Goal: Task Accomplishment & Management: Manage account settings

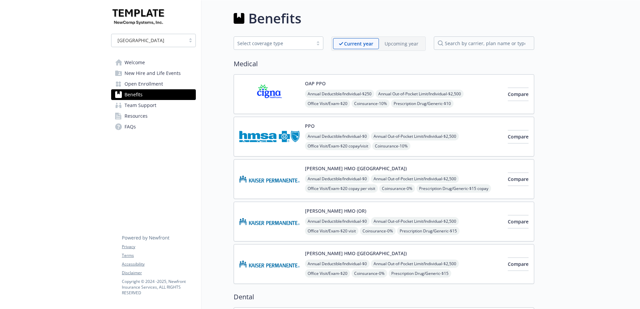
scroll to position [1405, 0]
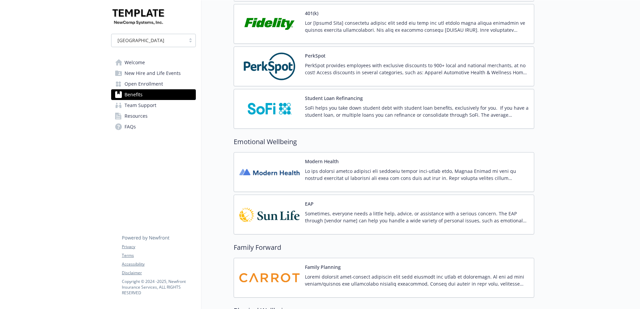
click at [342, 215] on p "Sometimes, everyone needs a little help, advice, or assistance with a serious c…" at bounding box center [416, 217] width 223 height 14
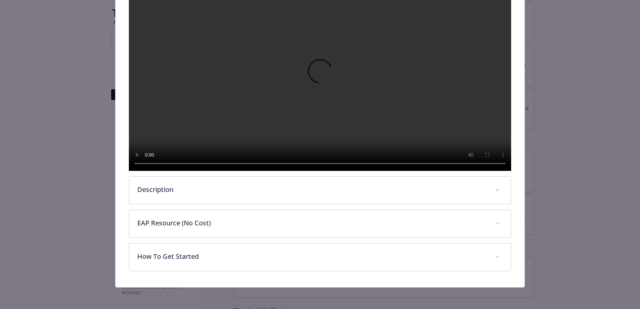
scroll to position [155, 0]
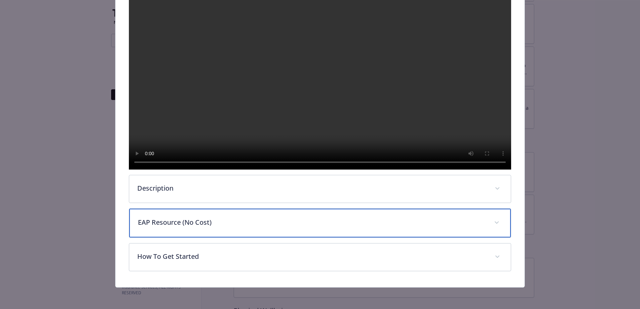
click at [171, 223] on p "EAP Resource (No Cost)" at bounding box center [312, 222] width 348 height 10
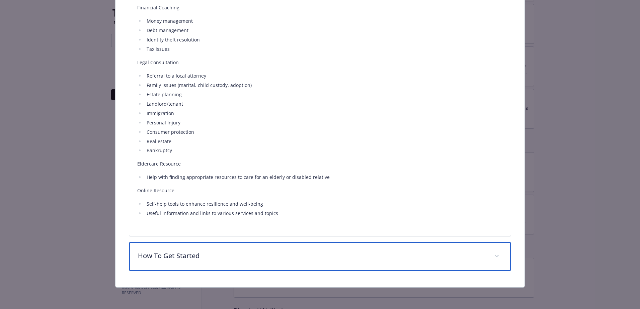
click at [206, 255] on p "How To Get Started" at bounding box center [312, 256] width 348 height 10
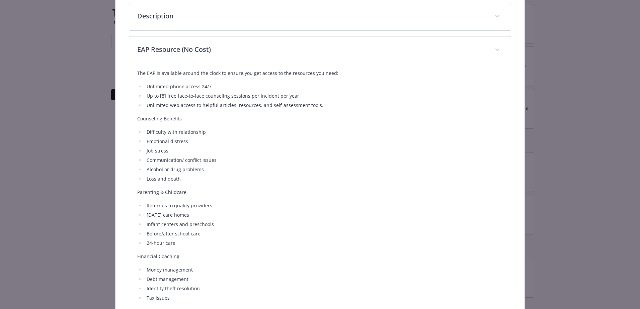
scroll to position [205, 0]
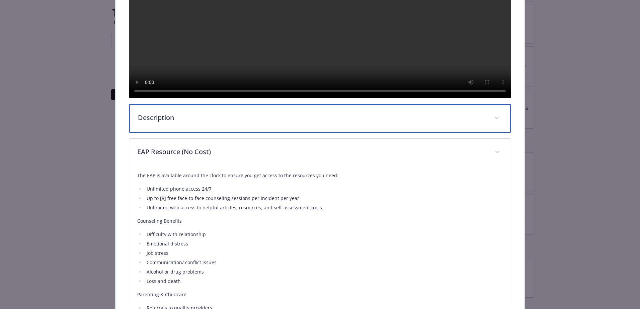
click at [218, 123] on p "Description" at bounding box center [312, 118] width 348 height 10
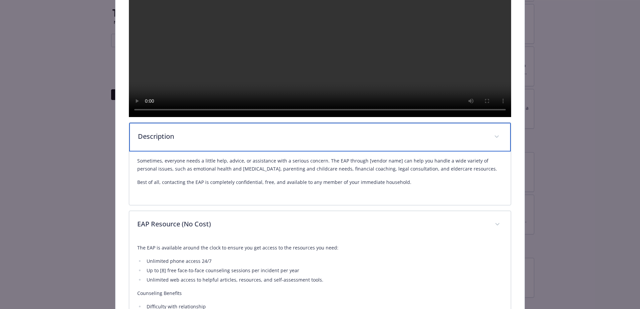
scroll to position [172, 0]
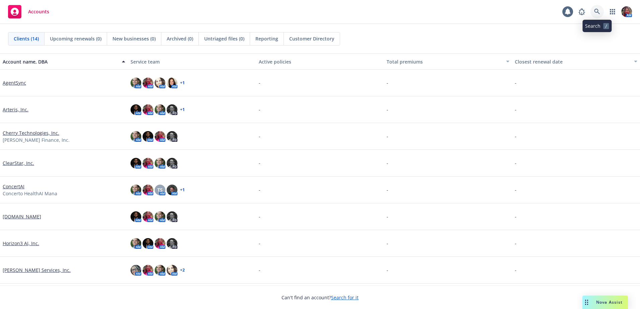
click at [599, 14] on icon at bounding box center [597, 12] width 6 height 6
click at [21, 215] on link "Customer.io" at bounding box center [22, 216] width 38 height 7
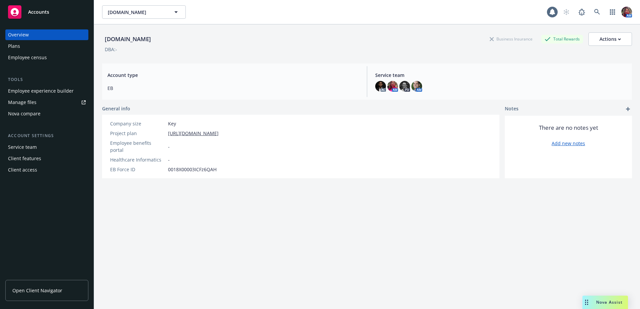
click at [28, 94] on div "Employee experience builder" at bounding box center [41, 91] width 66 height 11
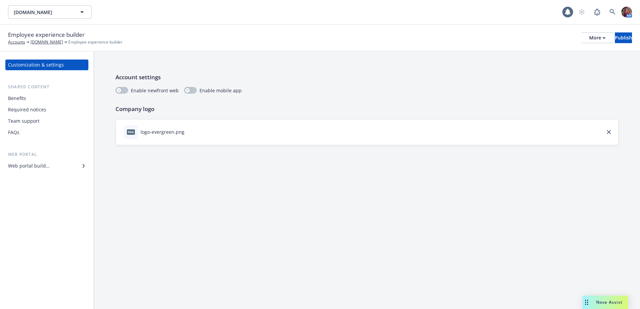
click at [13, 123] on div "Team support" at bounding box center [23, 121] width 31 height 11
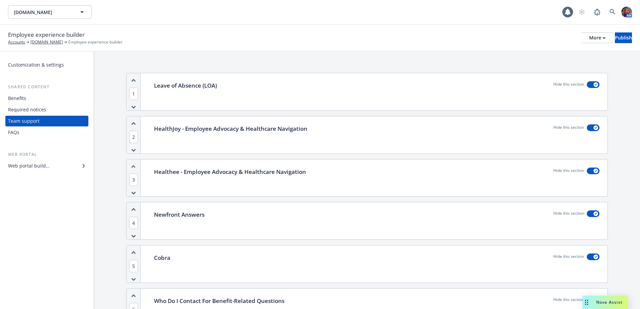
click at [22, 97] on div "Benefits" at bounding box center [17, 98] width 18 height 11
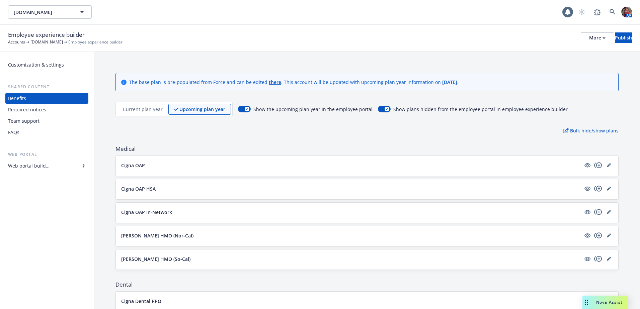
click at [42, 165] on div "Web portal builder" at bounding box center [28, 166] width 41 height 11
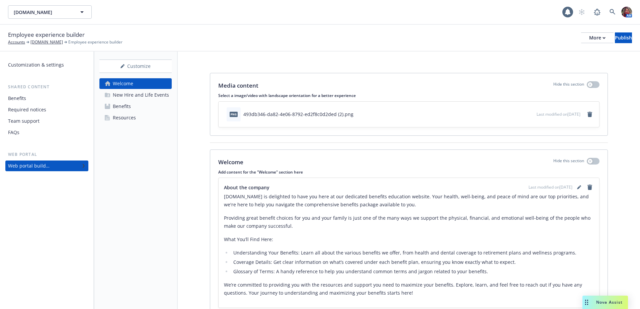
click at [20, 101] on div "Benefits" at bounding box center [17, 98] width 18 height 11
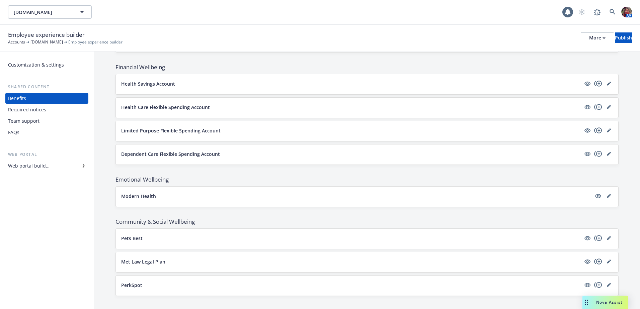
scroll to position [616, 0]
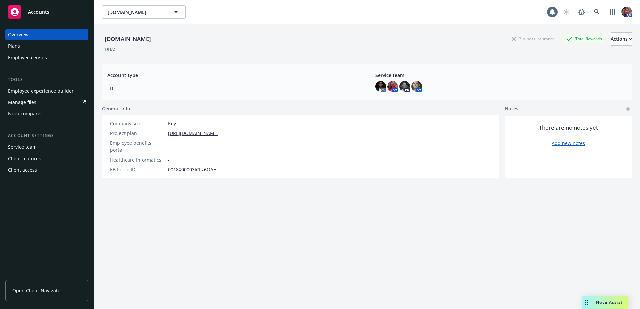
click at [26, 48] on div "Plans" at bounding box center [47, 46] width 78 height 11
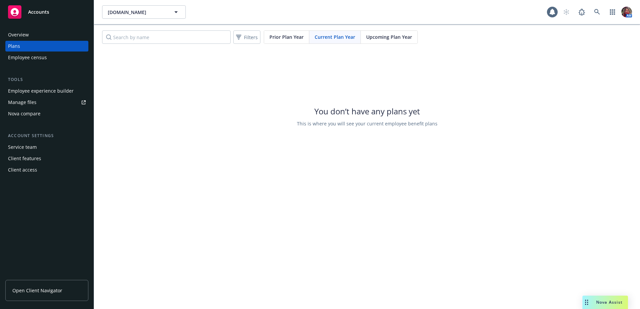
click at [380, 32] on div "Upcoming Plan Year" at bounding box center [389, 37] width 57 height 13
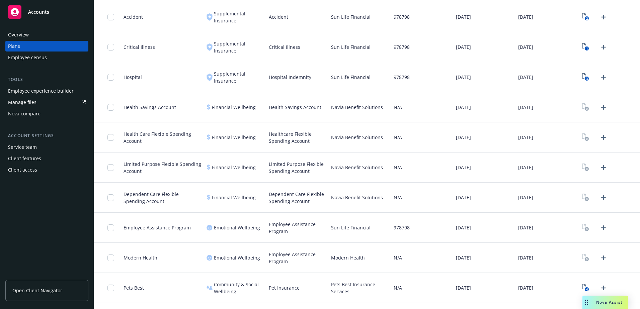
scroll to position [506, 0]
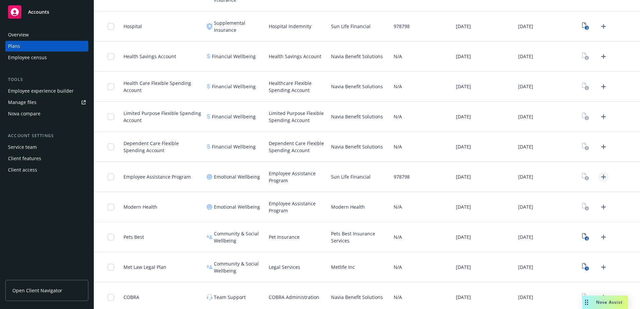
click at [599, 174] on icon "Upload Plan Documents" at bounding box center [603, 177] width 8 height 8
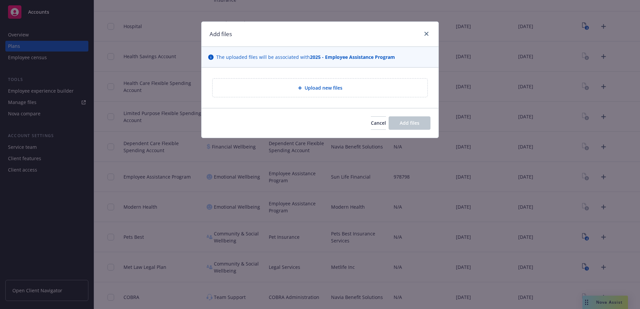
click at [339, 92] on div "Upload new files" at bounding box center [319, 88] width 215 height 18
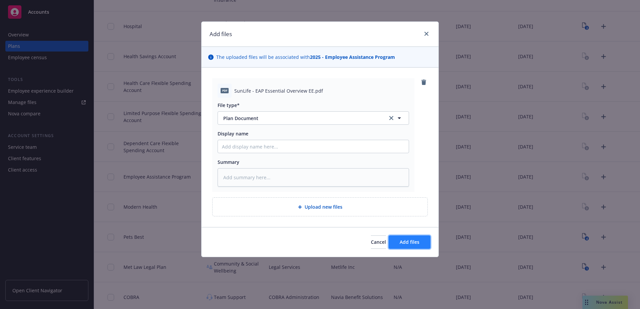
click at [401, 241] on span "Add files" at bounding box center [409, 242] width 20 height 6
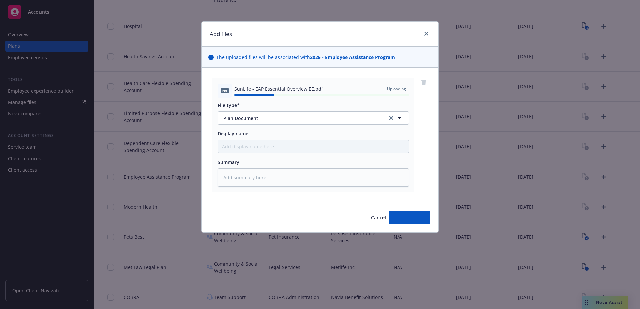
type textarea "x"
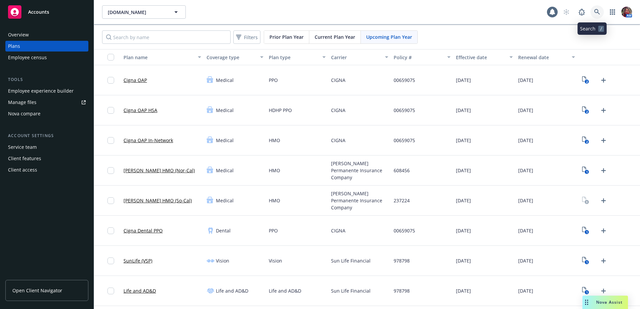
click at [595, 10] on link at bounding box center [596, 11] width 13 height 13
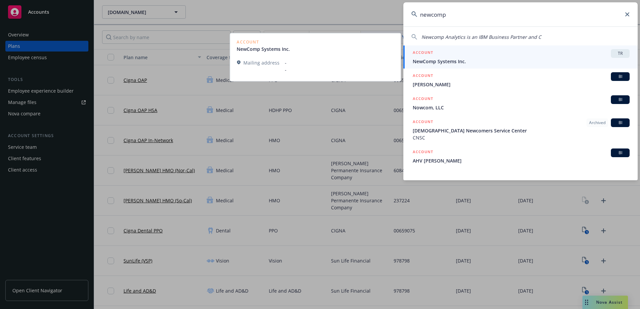
type input "newcomp"
click at [503, 64] on span "NewComp Systems Inc." at bounding box center [521, 61] width 217 height 7
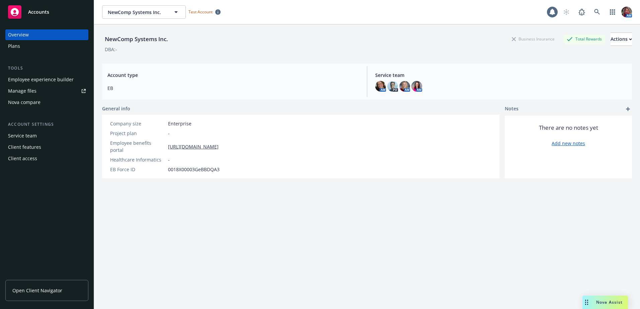
click at [58, 79] on div "Employee experience builder" at bounding box center [41, 79] width 66 height 11
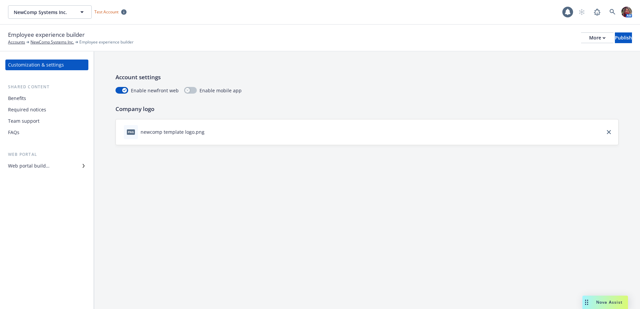
click at [39, 165] on div "Web portal builder" at bounding box center [28, 166] width 41 height 11
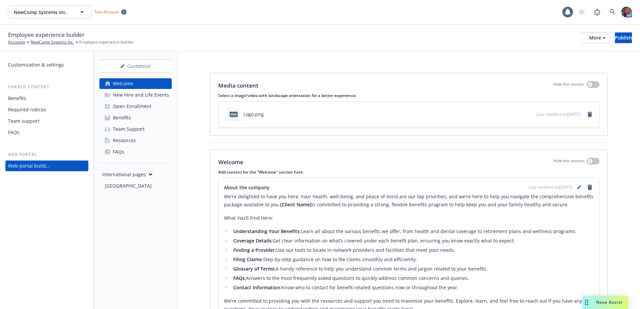
click at [132, 119] on link "Benefits" at bounding box center [135, 117] width 72 height 11
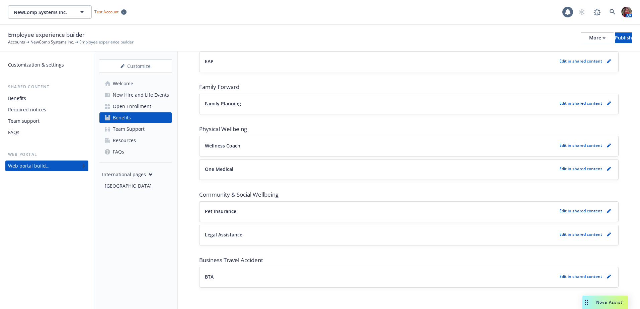
scroll to position [1066, 0]
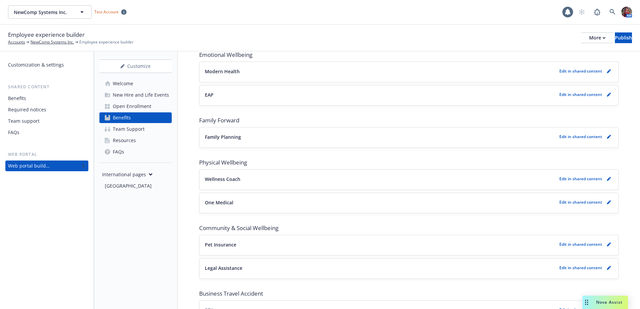
click at [583, 96] on p "Edit in shared content" at bounding box center [580, 95] width 43 height 6
click at [606, 96] on link "pencil" at bounding box center [609, 95] width 8 height 8
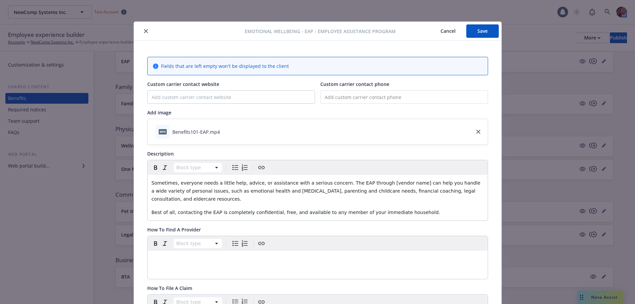
scroll to position [20, 0]
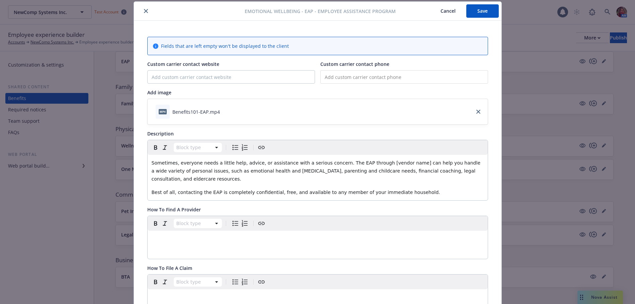
click at [222, 114] on button at bounding box center [224, 111] width 5 height 7
click at [223, 110] on icon "download file" at bounding box center [225, 111] width 5 height 5
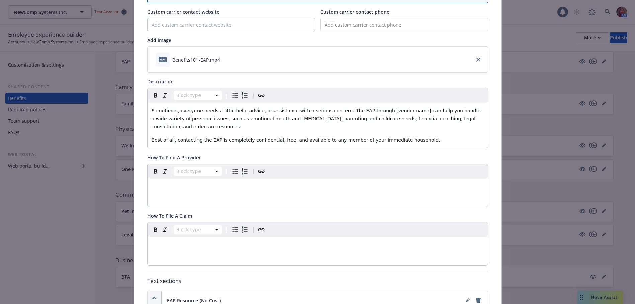
scroll to position [0, 0]
